Goal: Complete application form

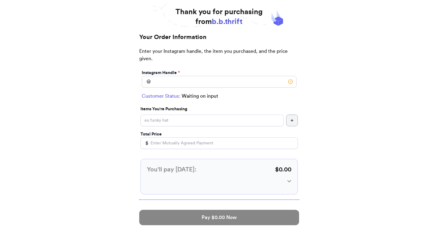
scroll to position [39, 0]
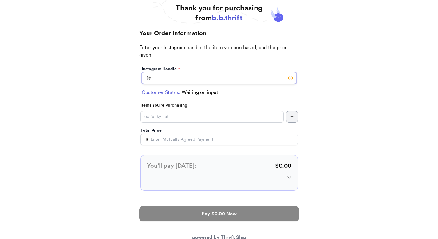
click at [204, 80] on input "Instagram Handle *" at bounding box center [219, 78] width 155 height 12
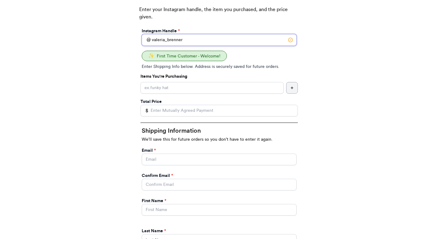
scroll to position [78, 0]
type input "valeria_brenner"
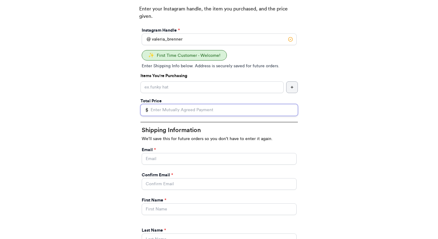
click at [181, 113] on input "Total Price" at bounding box center [219, 110] width 157 height 12
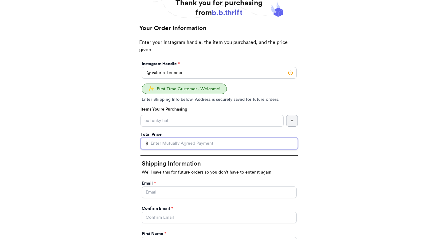
scroll to position [39, 0]
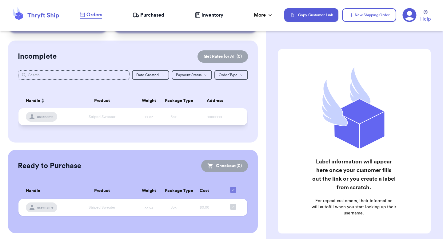
scroll to position [38, 0]
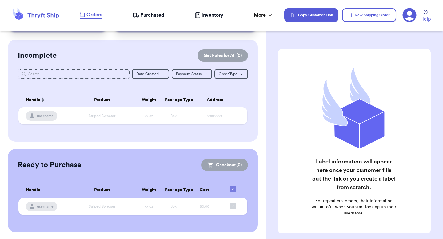
click at [410, 15] on icon at bounding box center [409, 15] width 14 height 14
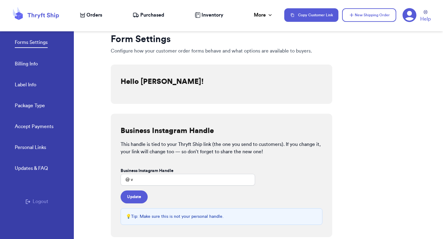
click at [34, 200] on button "Logout" at bounding box center [37, 201] width 23 height 7
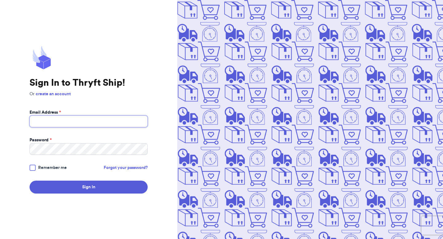
click at [30, 181] on button "Sign In" at bounding box center [89, 187] width 118 height 13
click at [53, 121] on input "Email Address *" at bounding box center [89, 122] width 118 height 12
type input "valeria.brenner2001@gmail.com"
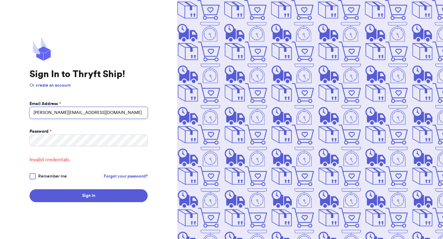
click at [74, 113] on input "valeria.brenner2001@gmail.com" at bounding box center [89, 113] width 118 height 12
type input "Valeria@thryftship.com"
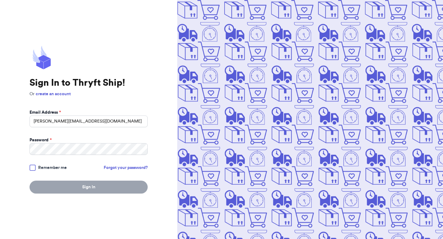
click at [60, 158] on form "Email Address * Valeria@thryftship.com Password * Remember me Forgot your passw…" at bounding box center [89, 151] width 118 height 84
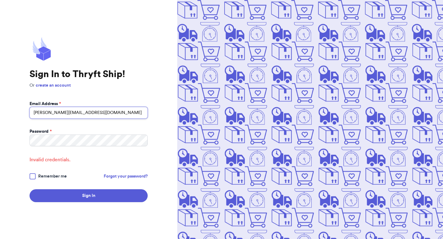
click at [73, 112] on input "Valeria@thryftship.com" at bounding box center [89, 113] width 118 height 12
type input "fresh@test.co"
click at [71, 114] on input "fresh@test.co" at bounding box center [89, 113] width 118 height 12
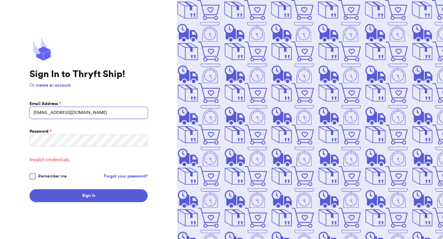
click at [71, 114] on input "fresh@test.co" at bounding box center [89, 113] width 118 height 12
click at [0, 239] on com-1password-button at bounding box center [0, 239] width 0 height 0
type input "valeria.brenner@yahoo.com"
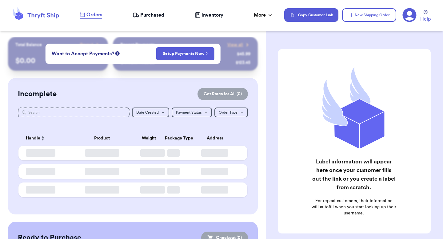
checkbox input "false"
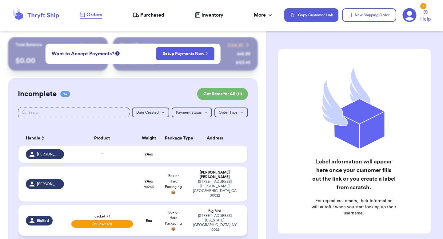
scroll to position [96, 0]
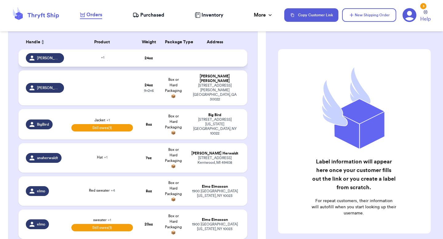
click at [94, 58] on div "+ 1" at bounding box center [102, 58] width 62 height 7
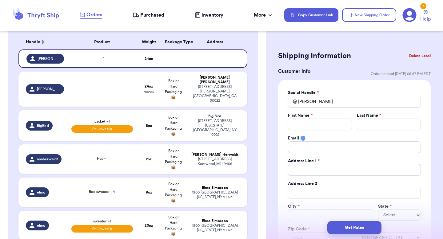
click at [414, 55] on button "Delete Label" at bounding box center [420, 56] width 26 height 14
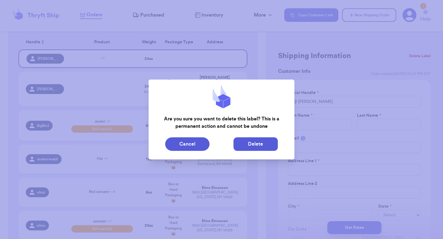
click at [263, 145] on button "Delete" at bounding box center [255, 144] width 44 height 14
type input "6"
type input "9"
type input "2"
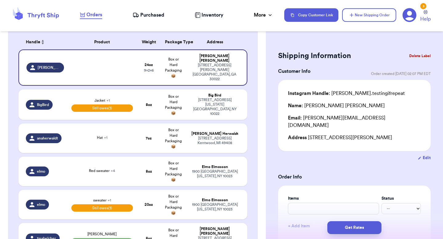
click at [415, 55] on button "Delete Label" at bounding box center [420, 56] width 26 height 14
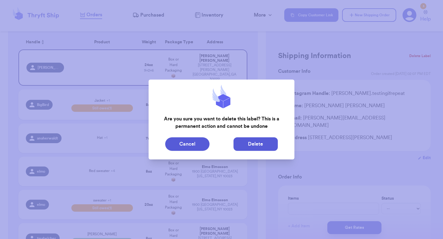
drag, startPoint x: 253, startPoint y: 140, endPoint x: 239, endPoint y: 140, distance: 13.5
click at [252, 140] on button "Delete" at bounding box center [255, 144] width 44 height 14
type input "New Sweater"
select select "unpaid"
type input "0"
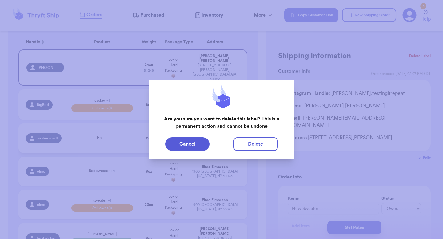
type input "35"
select select "venmo"
select select "paid"
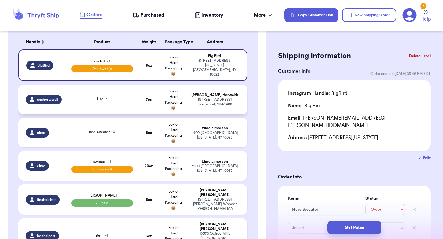
click at [89, 104] on td "Hat + 1" at bounding box center [102, 100] width 69 height 30
type input "Hat"
select select "unknown"
type input "7"
type input "0"
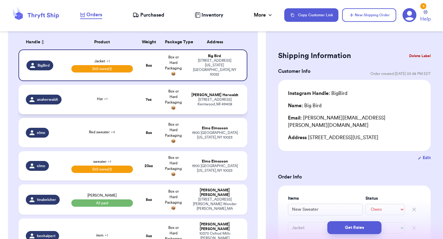
select select "stripe"
type input "Hat 2"
select select "unknown"
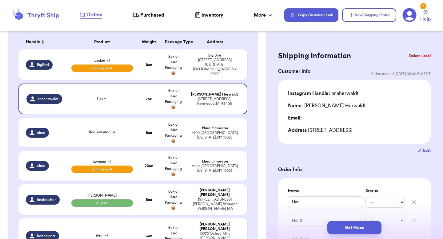
click at [415, 54] on button "Delete Label" at bounding box center [420, 56] width 26 height 14
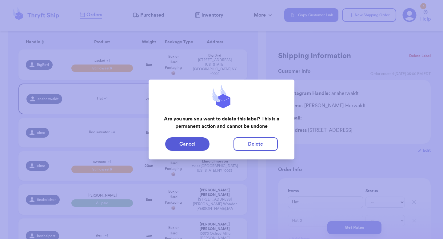
click at [262, 145] on button "Delete" at bounding box center [255, 144] width 44 height 14
type input "New Sweater"
select select "unpaid"
type input "8"
type input "Jacket"
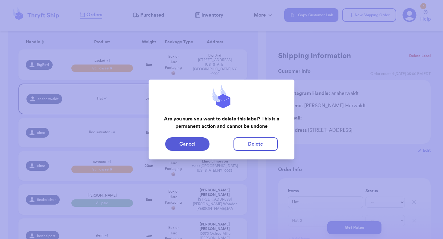
select select "paid"
type input "35"
select select "venmo"
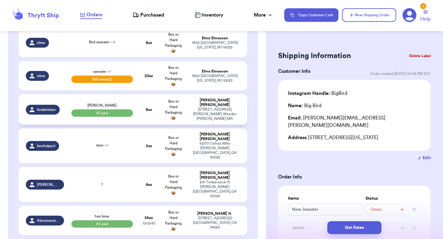
scroll to position [165, 0]
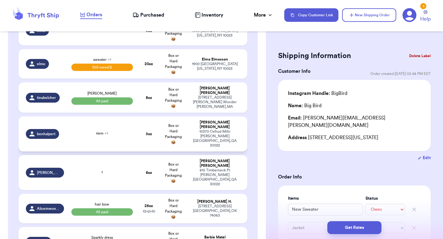
click at [124, 131] on div "item + 1" at bounding box center [102, 134] width 62 height 7
type input "item"
select select "unknown"
type input "3"
type input "0"
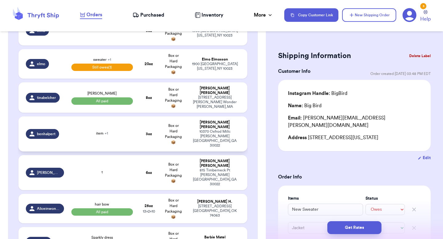
select select "stripe"
type input "school"
select select "unknown"
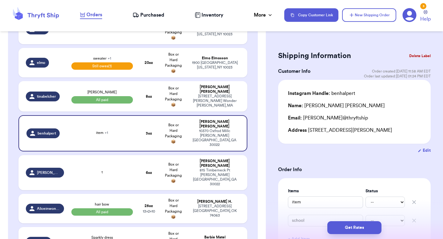
click at [422, 59] on button "Delete Label" at bounding box center [420, 56] width 26 height 14
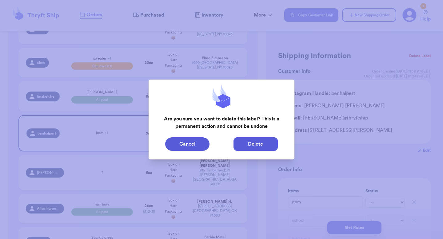
click at [270, 148] on button "Delete" at bounding box center [255, 144] width 44 height 14
type input "New Sweater"
select select "unpaid"
type input "8"
type input "Jacket"
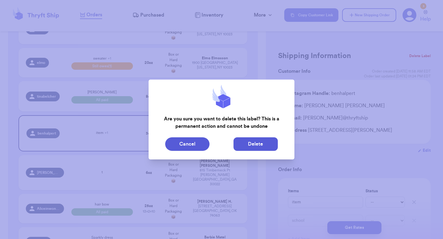
select select "paid"
type input "35"
select select "venmo"
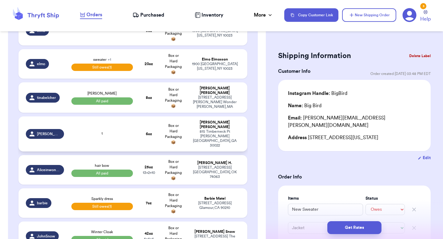
click at [177, 134] on span "Box or Hard Packaging 📦" at bounding box center [173, 134] width 17 height 20
type input "t"
select select "unknown"
type input "6"
type input "0"
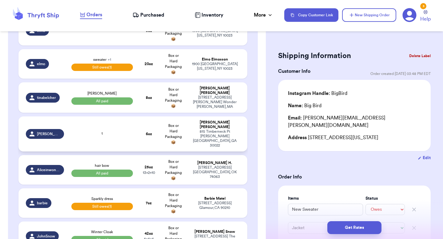
select select "stripe"
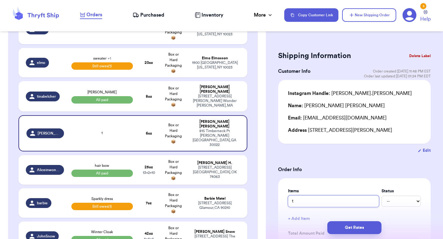
click at [308, 198] on input "t" at bounding box center [333, 202] width 91 height 12
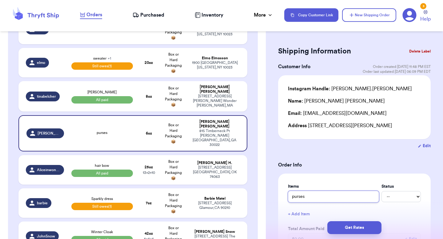
scroll to position [11, 0]
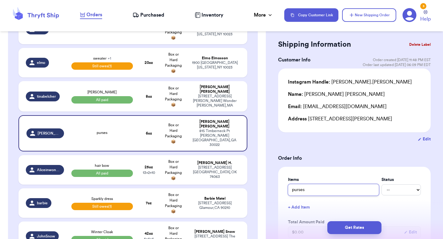
type input "purses"
click at [382, 190] on select "-- Paid Owes" at bounding box center [400, 190] width 39 height 11
select select "paid"
click at [381, 185] on select "-- Paid Owes" at bounding box center [400, 190] width 39 height 11
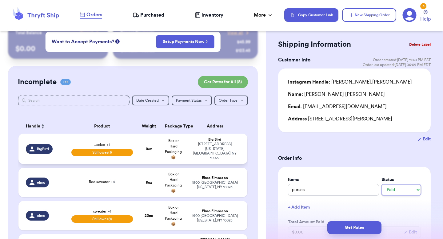
scroll to position [0, 0]
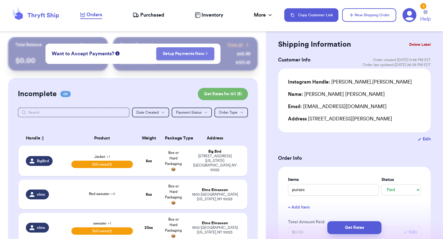
click at [171, 53] on link "Setup Payments Now" at bounding box center [185, 54] width 45 height 6
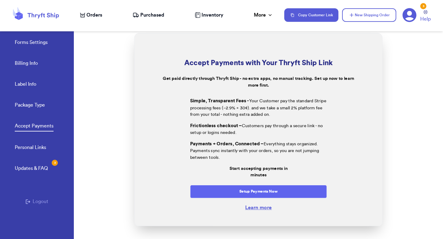
click at [221, 190] on button "Setup Payments Now" at bounding box center [258, 191] width 137 height 13
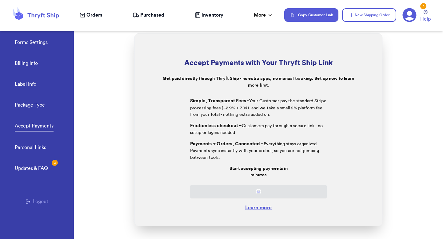
click at [92, 18] on span "Orders" at bounding box center [94, 14] width 16 height 7
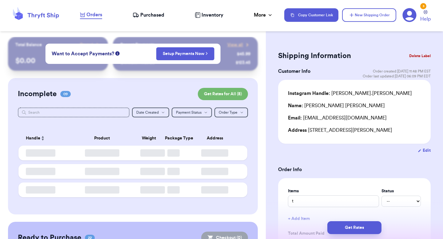
click at [144, 17] on span "Purchased" at bounding box center [152, 14] width 24 height 7
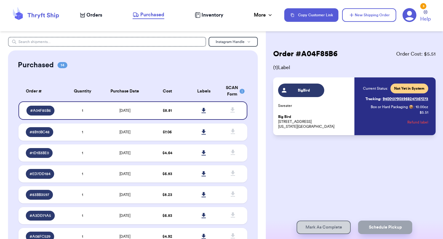
click at [94, 17] on span "Orders" at bounding box center [94, 14] width 16 height 7
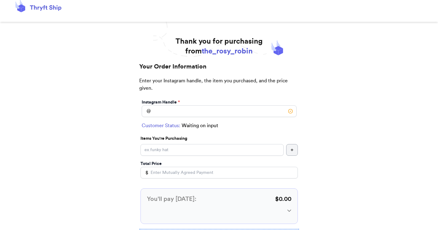
scroll to position [11, 0]
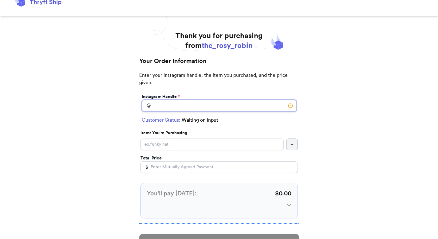
click at [169, 103] on input "Instagram Handle *" at bounding box center [219, 106] width 155 height 12
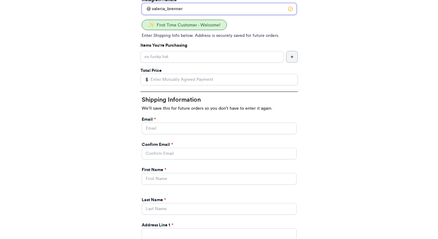
scroll to position [112, 0]
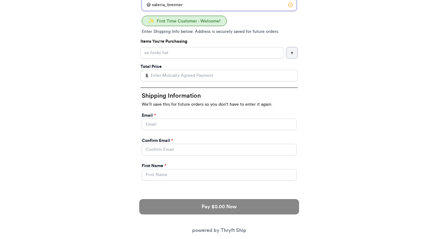
type input "valeria_brenner"
click at [157, 56] on input "Instagram Handle *" at bounding box center [212, 53] width 143 height 12
type input "hat"
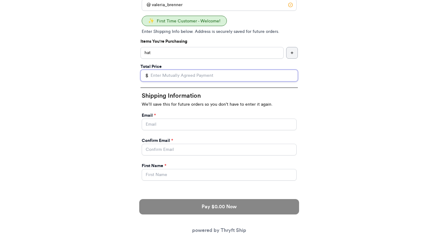
click at [168, 76] on input "Total Price" at bounding box center [219, 76] width 157 height 12
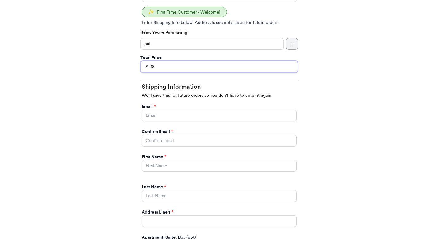
scroll to position [122, 0]
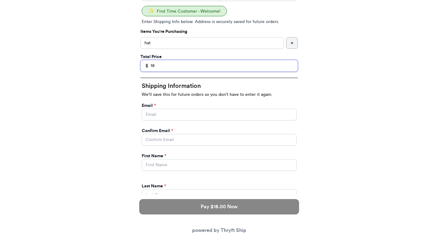
type input "18"
